Goal: Task Accomplishment & Management: Complete application form

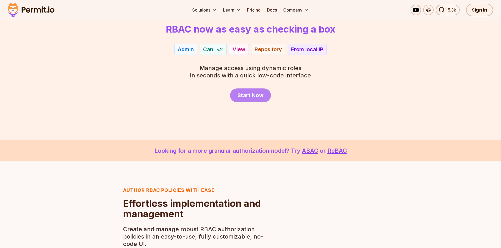
click at [251, 96] on span "Start Now" at bounding box center [250, 95] width 26 height 7
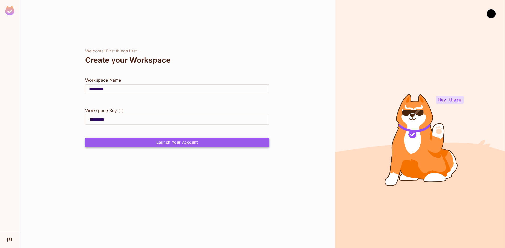
click at [207, 139] on button "Launch Your Account" at bounding box center [177, 142] width 184 height 9
